Goal: Task Accomplishment & Management: Use online tool/utility

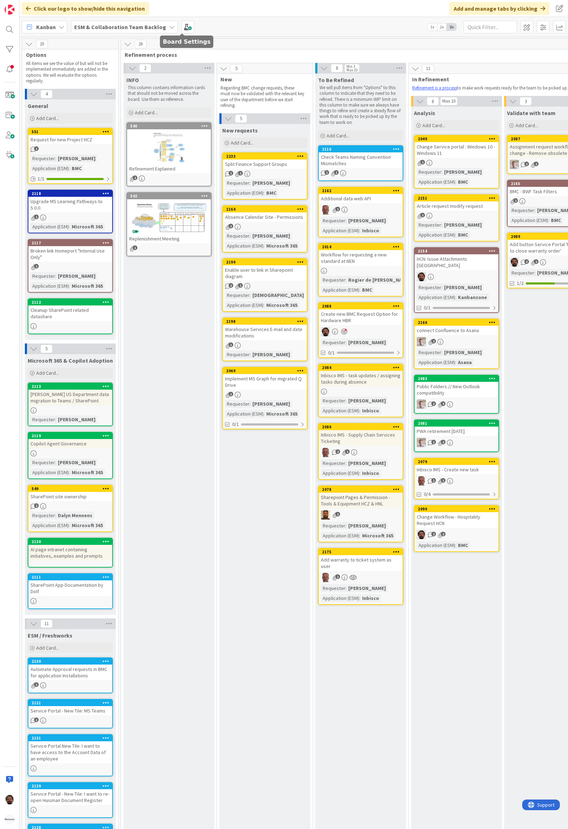
click at [151, 27] on b "ESM & Collaboration Team Backlog" at bounding box center [120, 26] width 92 height 7
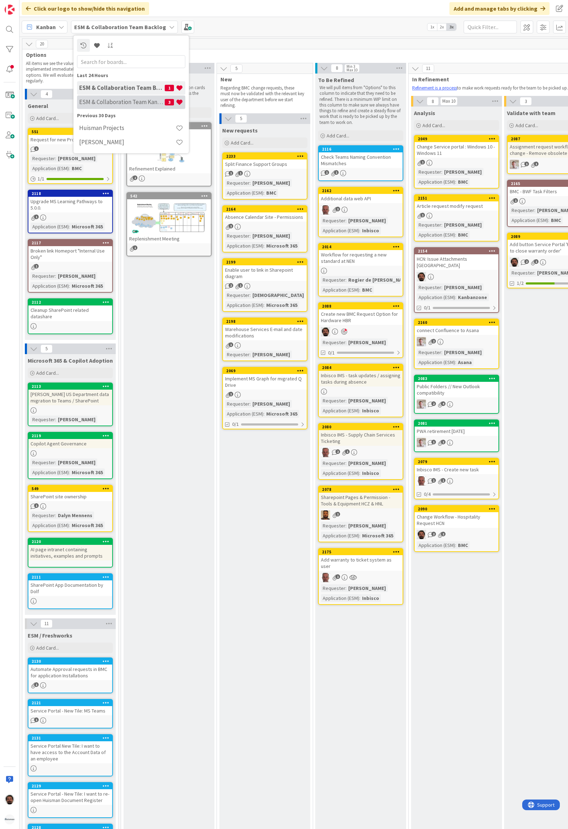
click at [114, 101] on h4 "ESM & Collaboration Team Kanban" at bounding box center [122, 101] width 86 height 7
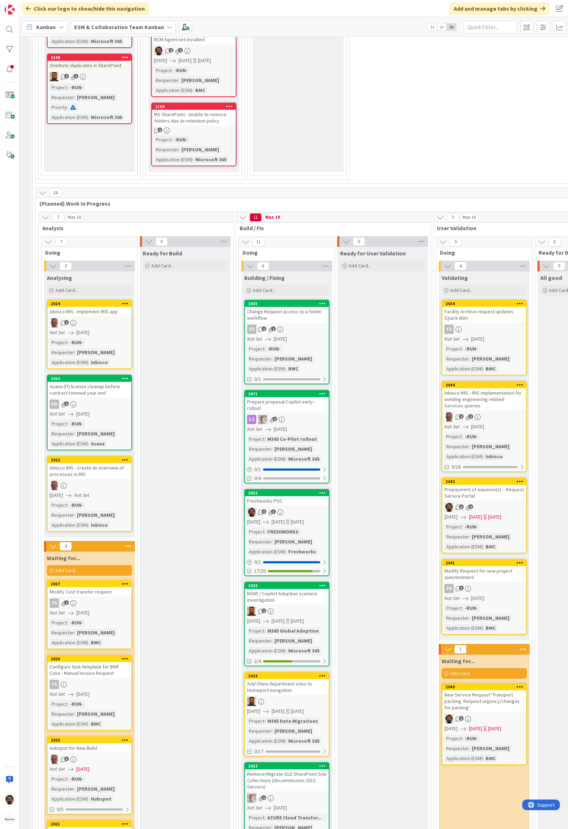
scroll to position [710, 23]
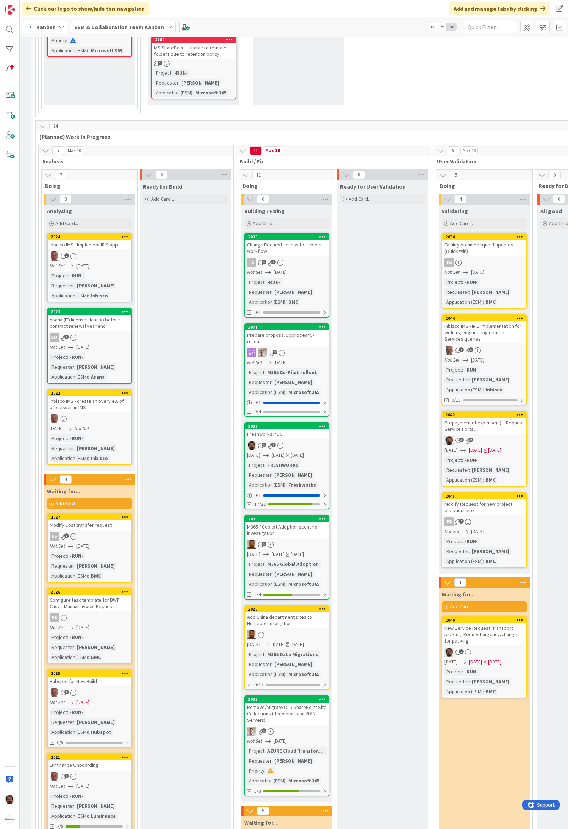
click at [496, 625] on div "New Service Request 'Transport packing: Request urgency/changes for packing'" at bounding box center [484, 634] width 84 height 22
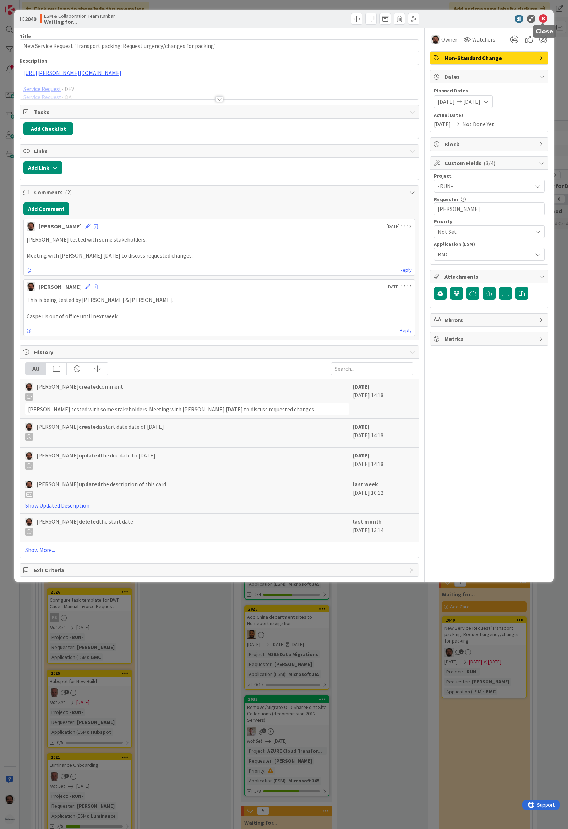
click at [540, 19] on icon at bounding box center [543, 19] width 9 height 9
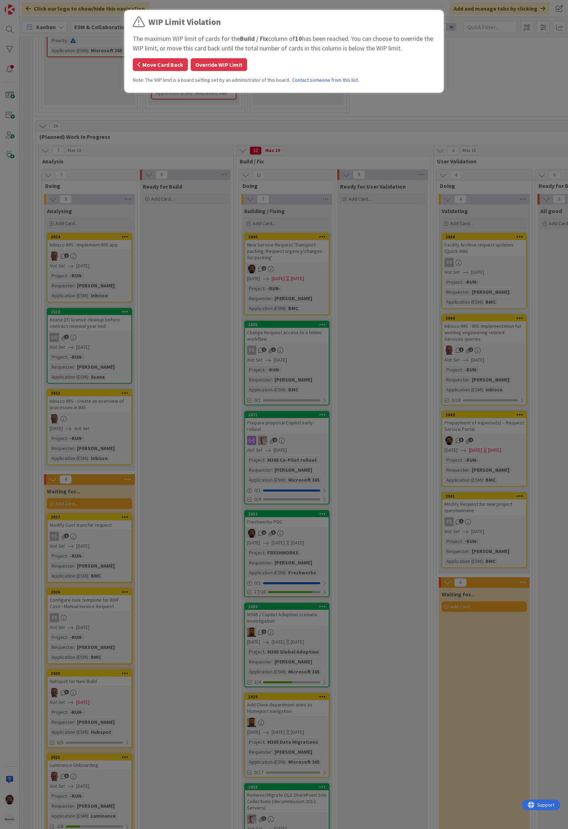
click at [175, 65] on button "Move Card Back" at bounding box center [160, 64] width 55 height 13
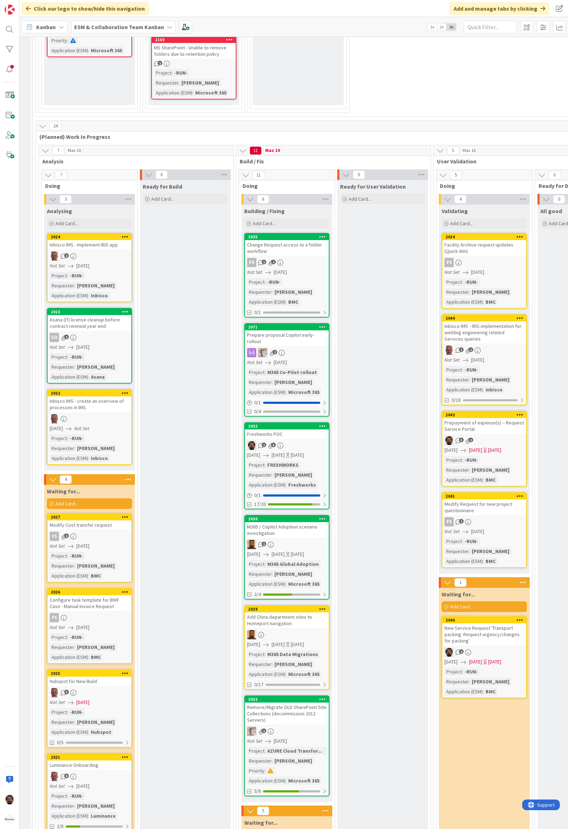
click at [495, 623] on div "New Service Request 'Transport packing: Request urgency/changes for packing'" at bounding box center [484, 634] width 84 height 22
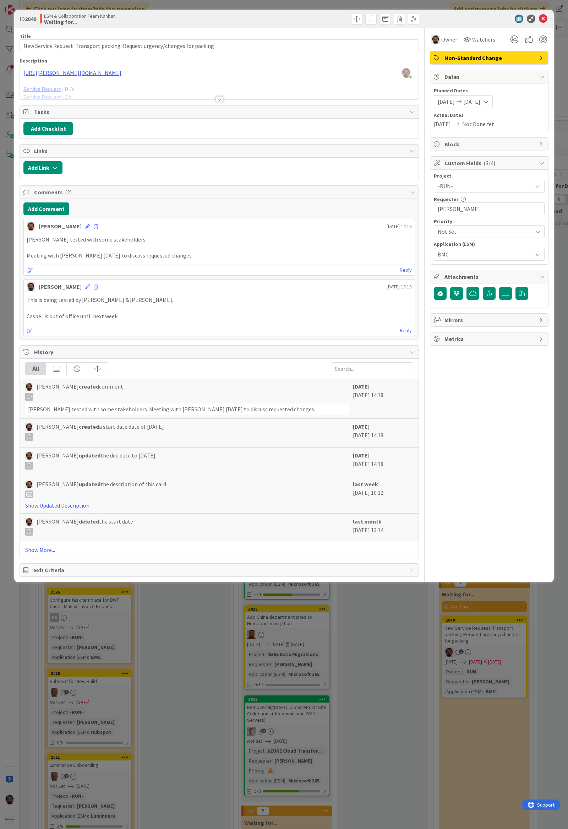
click at [207, 98] on div at bounding box center [219, 90] width 399 height 18
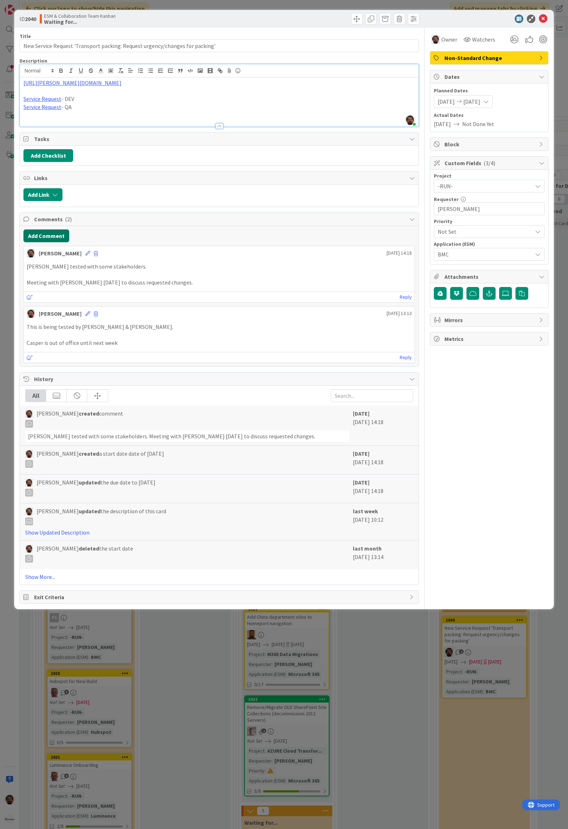
click at [40, 236] on button "Add Comment" at bounding box center [46, 235] width 46 height 13
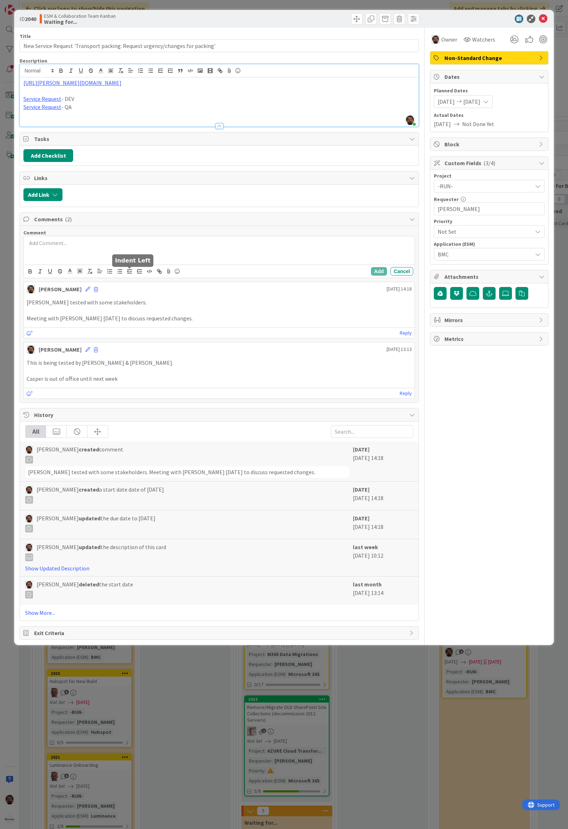
click at [116, 241] on p at bounding box center [219, 243] width 385 height 8
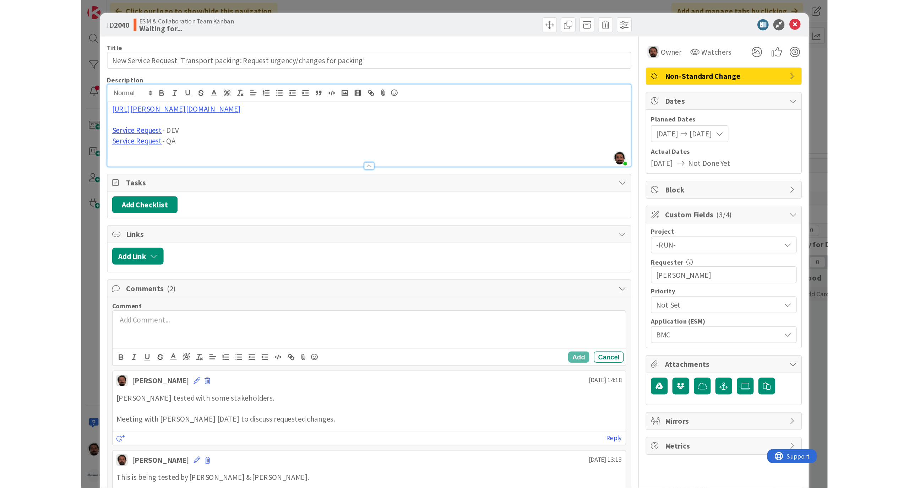
scroll to position [710, 0]
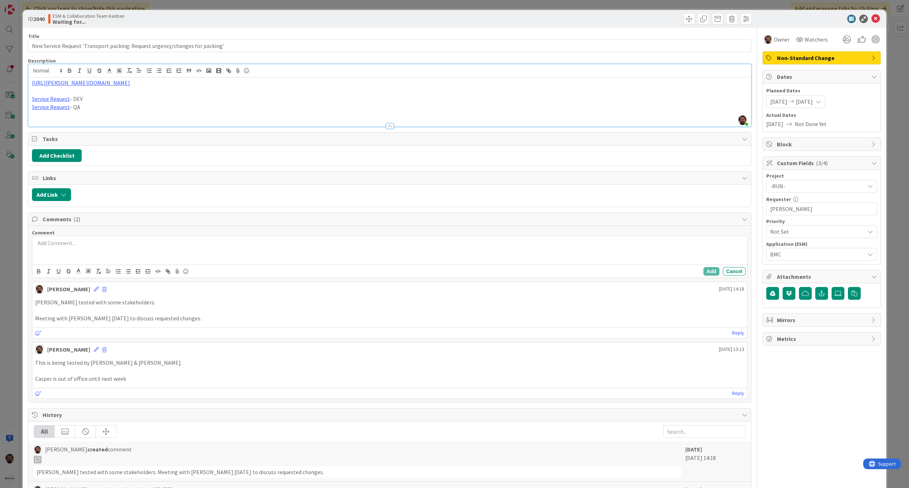
click at [119, 241] on p at bounding box center [389, 243] width 709 height 8
click at [118, 244] on p at bounding box center [389, 243] width 709 height 8
click at [118, 245] on p at bounding box center [389, 243] width 709 height 8
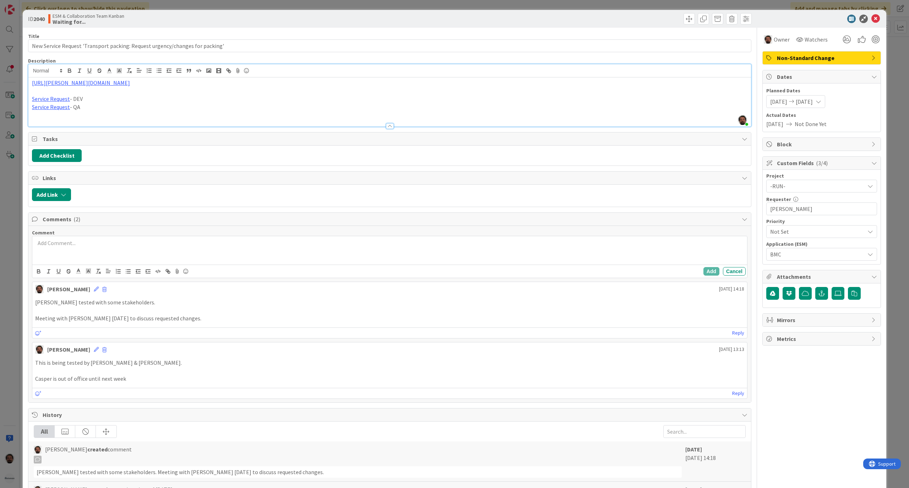
click at [118, 245] on p at bounding box center [389, 243] width 709 height 8
click at [104, 246] on p at bounding box center [389, 243] width 709 height 8
click at [86, 246] on p at bounding box center [389, 243] width 709 height 8
click at [83, 246] on p at bounding box center [389, 243] width 709 height 8
click at [184, 253] on div "Discussed required changes with [PERSON_NAME] this morning." at bounding box center [389, 250] width 715 height 28
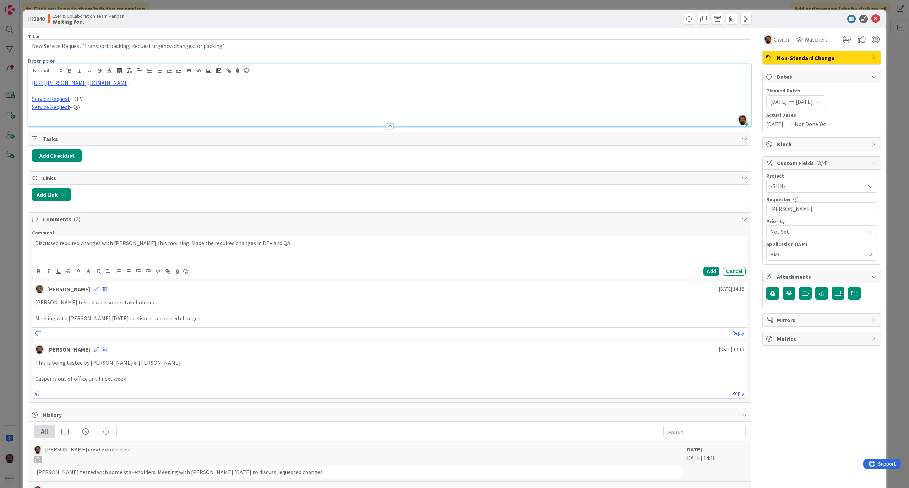
click at [266, 247] on p "Discussed required changes with [PERSON_NAME] this morning. Made the required c…" at bounding box center [389, 243] width 709 height 8
click at [568, 272] on button "Add" at bounding box center [711, 271] width 16 height 9
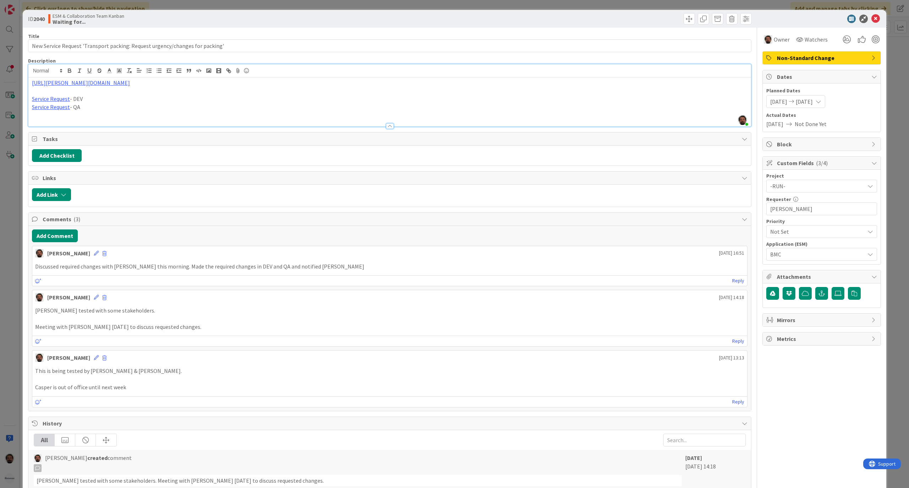
click at [568, 104] on span "[DATE]" at bounding box center [804, 101] width 17 height 9
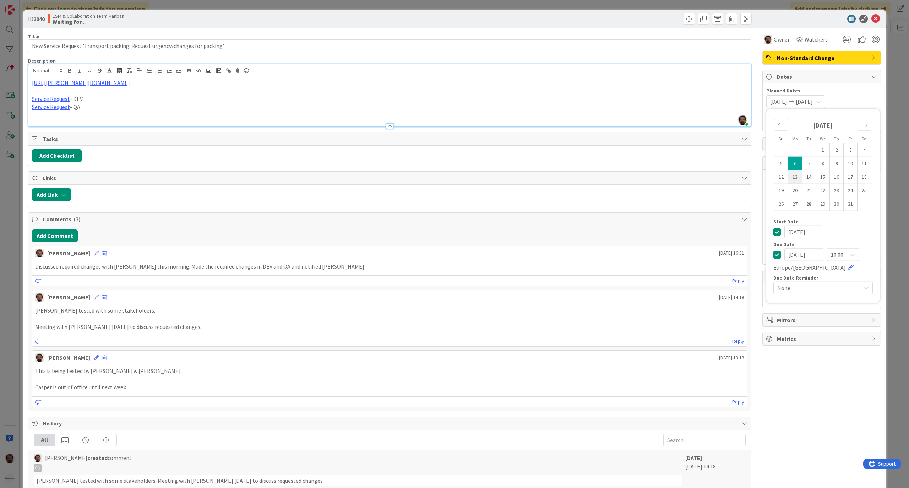
click at [568, 176] on td "13" at bounding box center [795, 176] width 14 height 13
type input "[DATE]"
click at [568, 176] on td "13" at bounding box center [795, 176] width 14 height 13
type input "[DATE]"
click at [568, 17] on icon at bounding box center [875, 19] width 9 height 9
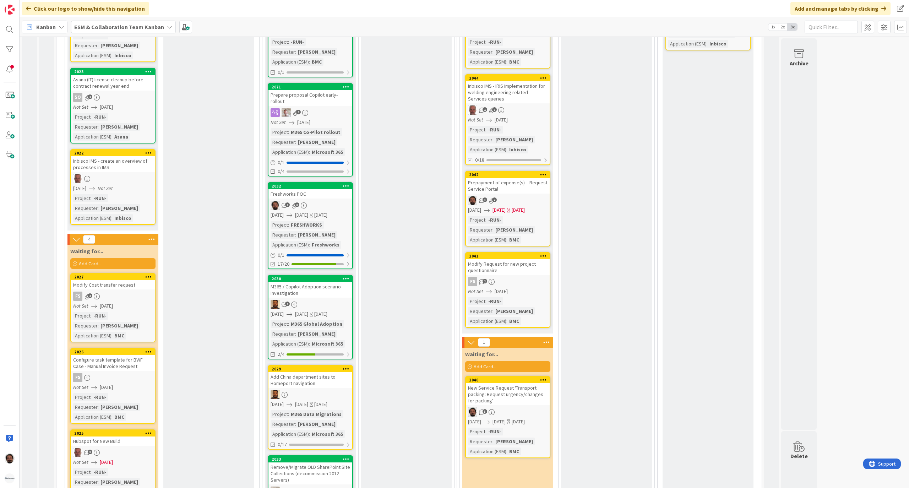
scroll to position [899, 0]
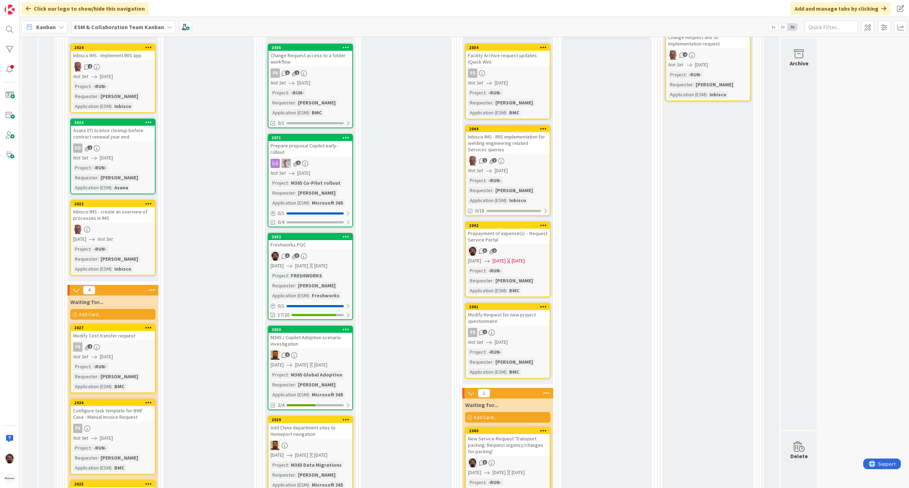
click at [517, 229] on div "Prepayment of expense(s) – Request Service Portal" at bounding box center [508, 237] width 84 height 16
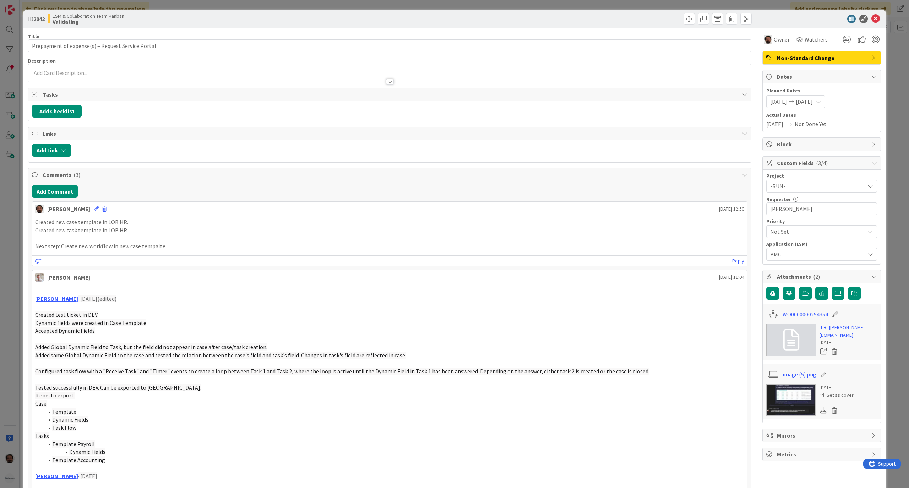
click at [568, 102] on icon at bounding box center [791, 101] width 9 height 5
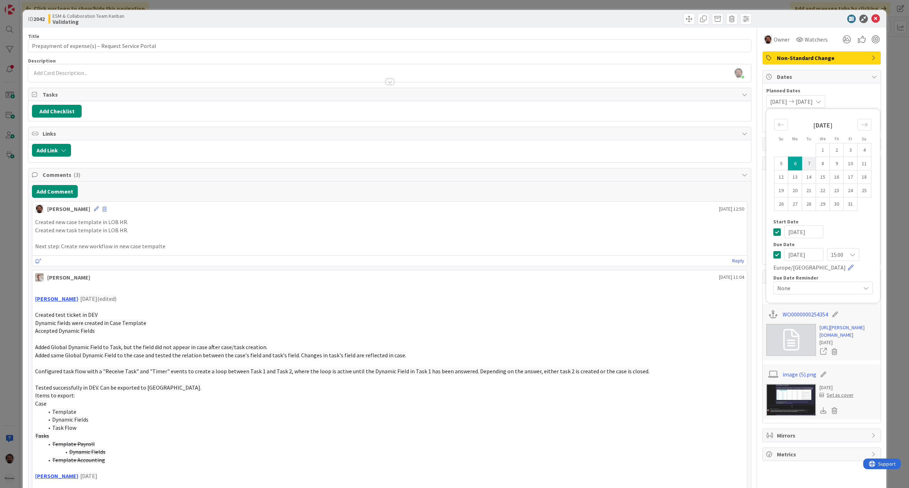
click at [568, 164] on td "7" at bounding box center [809, 163] width 14 height 13
type input "[DATE]"
click at [568, 164] on td "7" at bounding box center [809, 163] width 14 height 13
type input "[DATE]"
click at [568, 251] on div "15:00" at bounding box center [843, 254] width 32 height 13
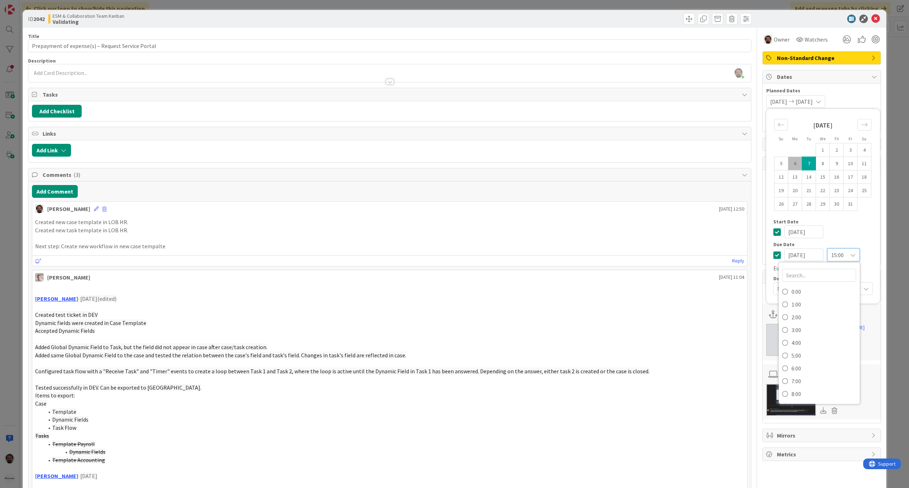
click at [568, 252] on div "15:00" at bounding box center [843, 255] width 32 height 13
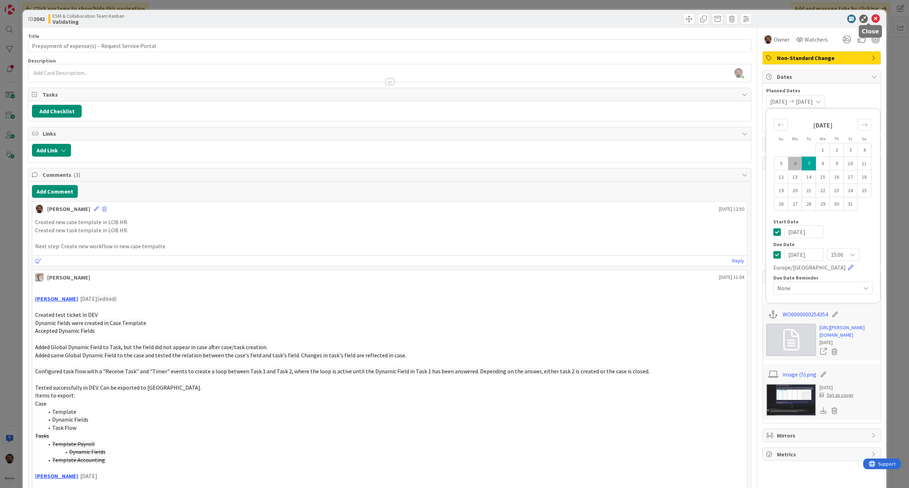
click at [568, 20] on icon at bounding box center [875, 19] width 9 height 9
